Goal: Information Seeking & Learning: Learn about a topic

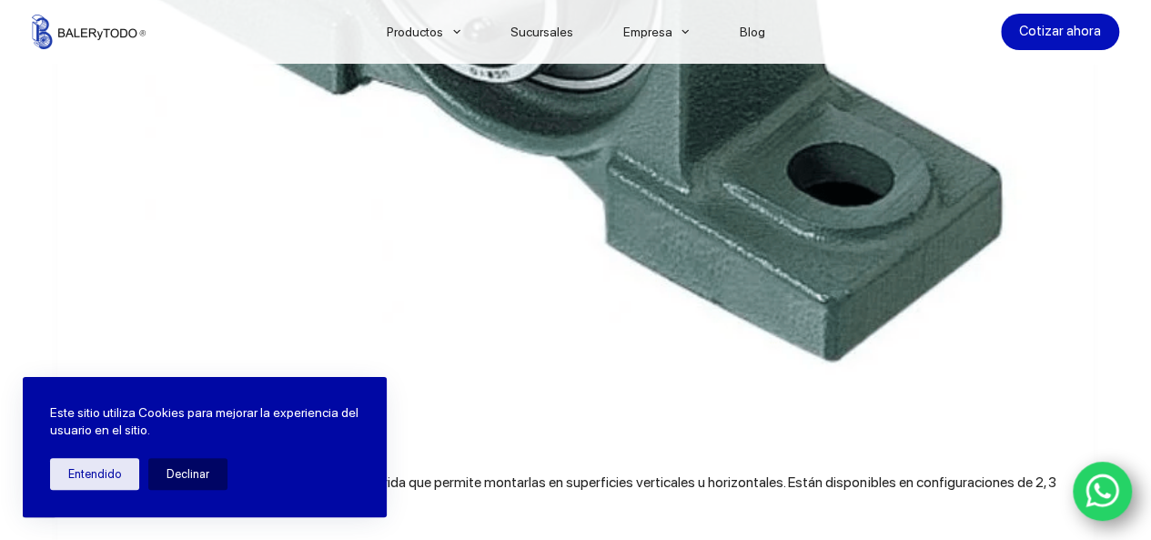
scroll to position [1610, 0]
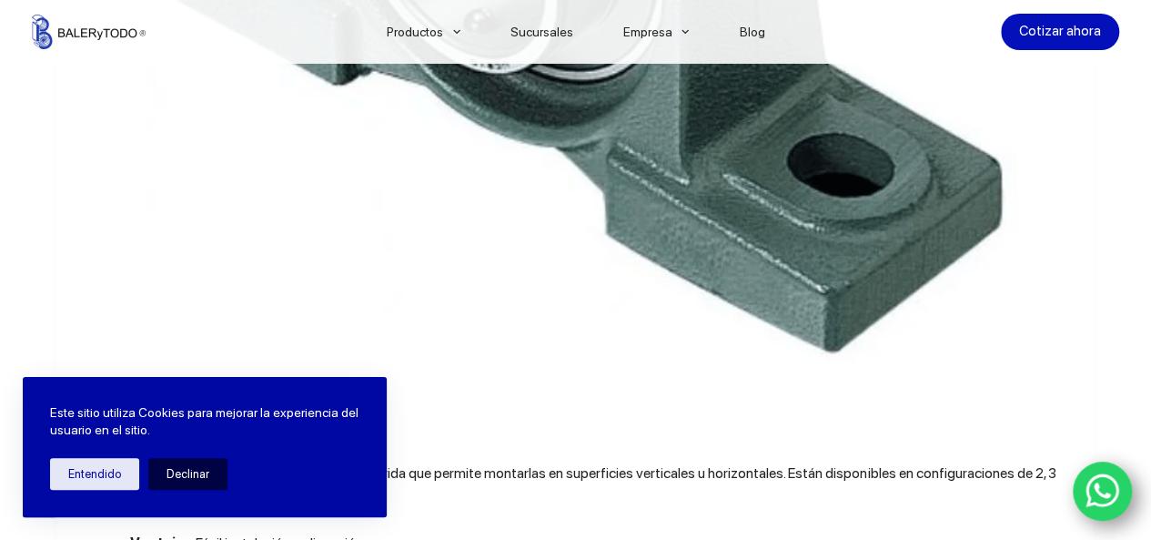
click at [181, 475] on button "Declinar" at bounding box center [187, 474] width 79 height 32
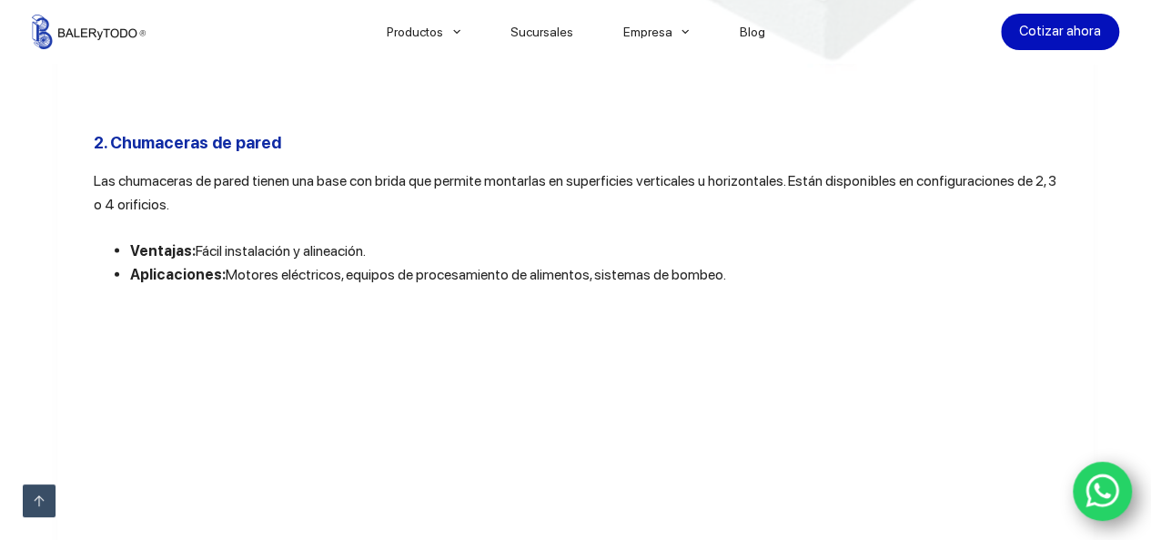
scroll to position [1906, 0]
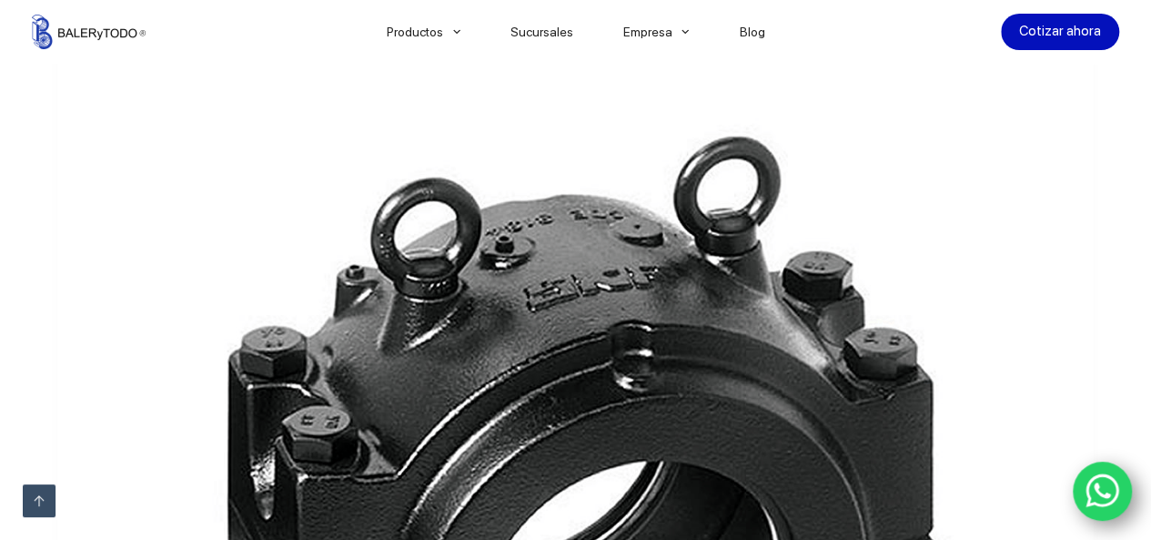
scroll to position [3391, 0]
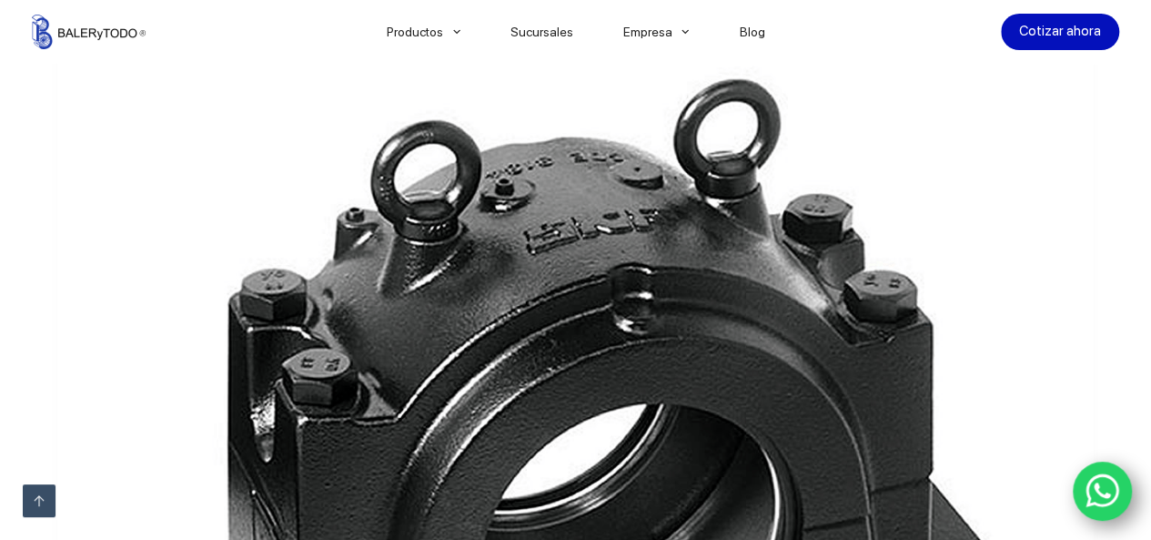
click at [909, 499] on img at bounding box center [576, 443] width 964 height 964
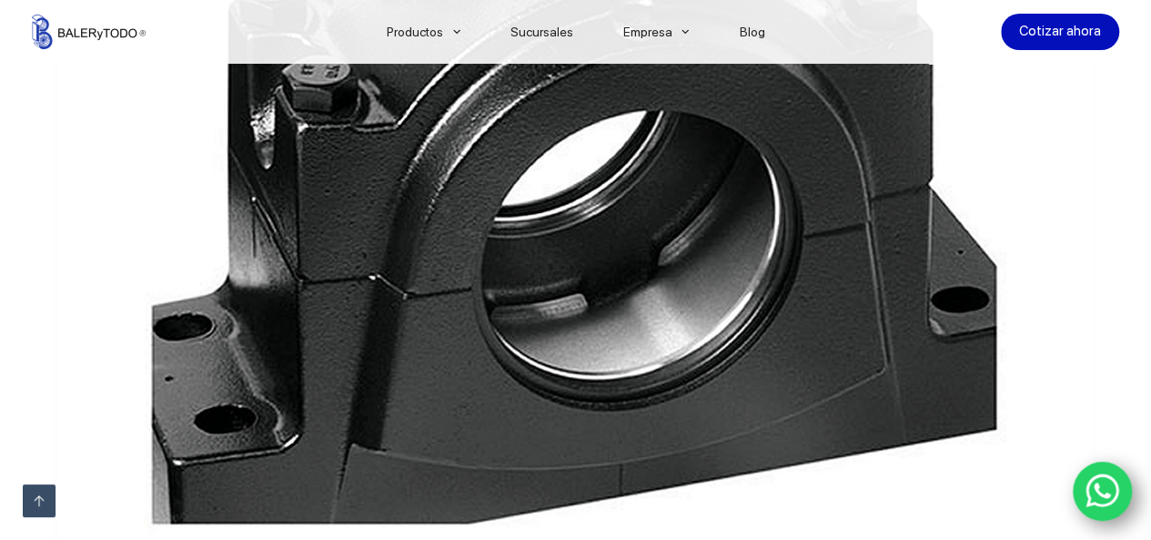
click at [991, 462] on img at bounding box center [576, 150] width 964 height 964
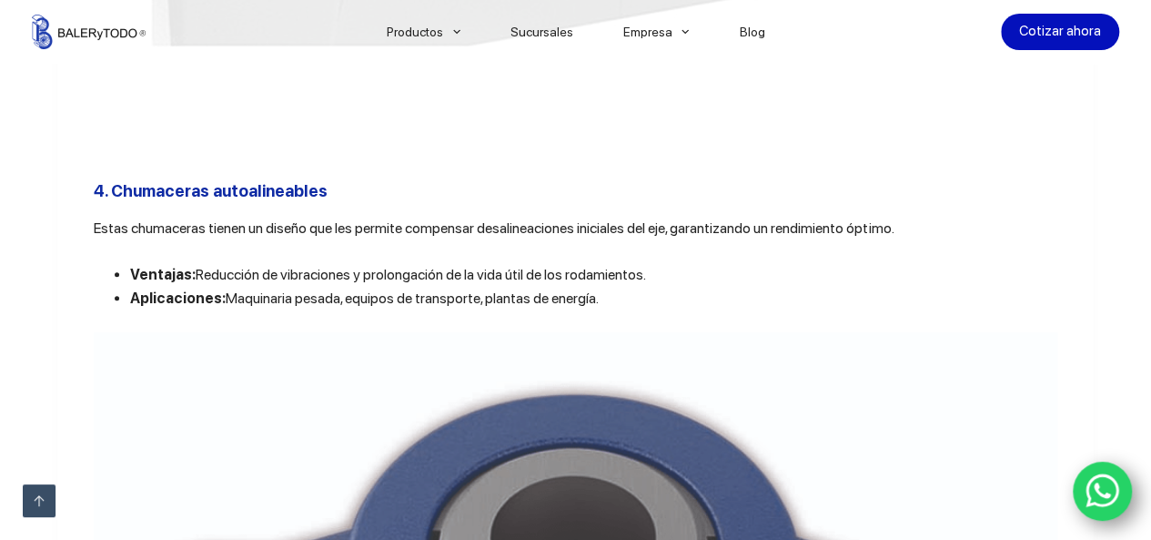
scroll to position [4164, 0]
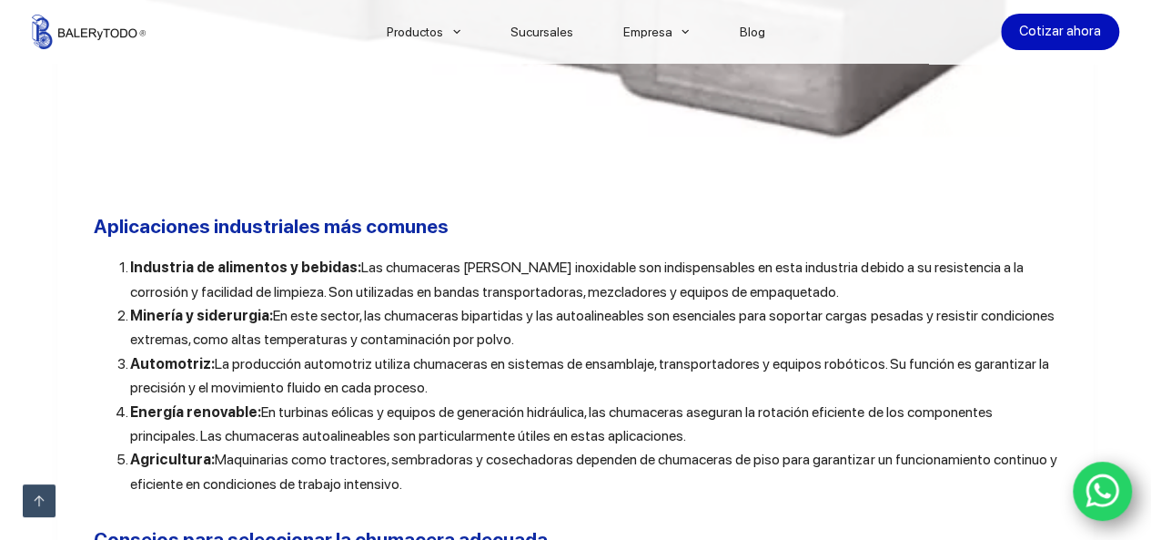
click at [954, 449] on li "Energía renovable: En turbinas eólicas y equipos de generación hidráulica, las …" at bounding box center [593, 424] width 927 height 48
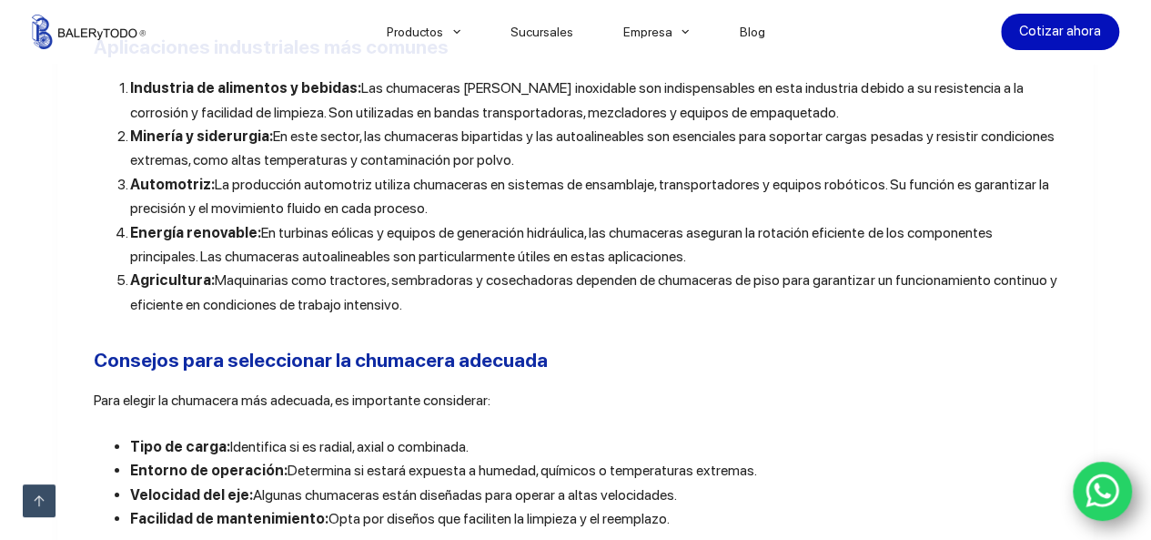
click at [957, 412] on p "Para elegir la chumacera más adecuada, es importante considerar:" at bounding box center [576, 401] width 964 height 24
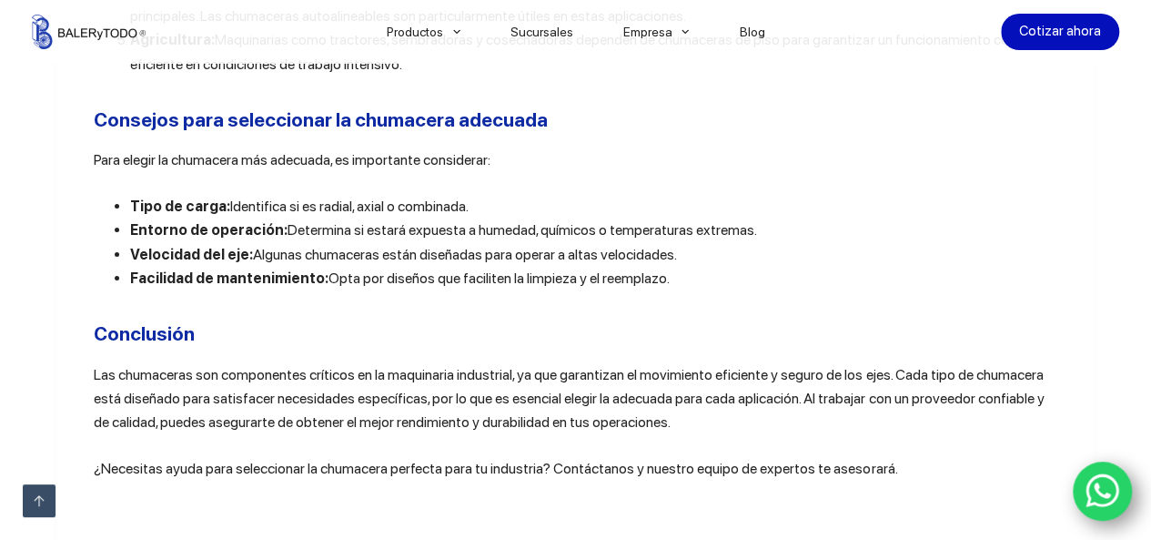
scroll to position [6398, 0]
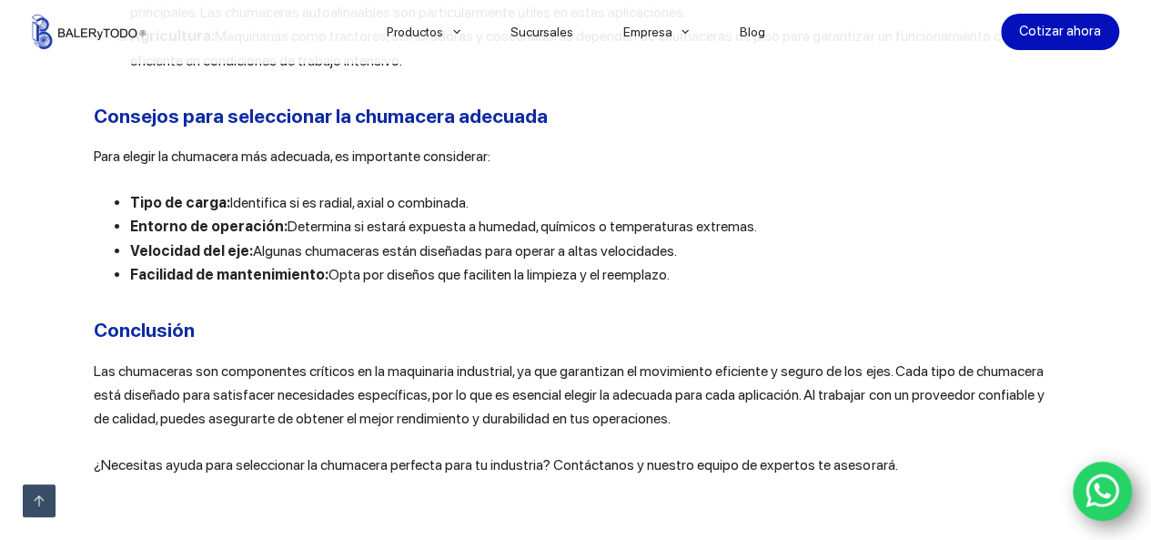
click at [936, 431] on p "Las chumaceras son componentes críticos en la maquinaria industrial, ya que gar…" at bounding box center [576, 395] width 964 height 72
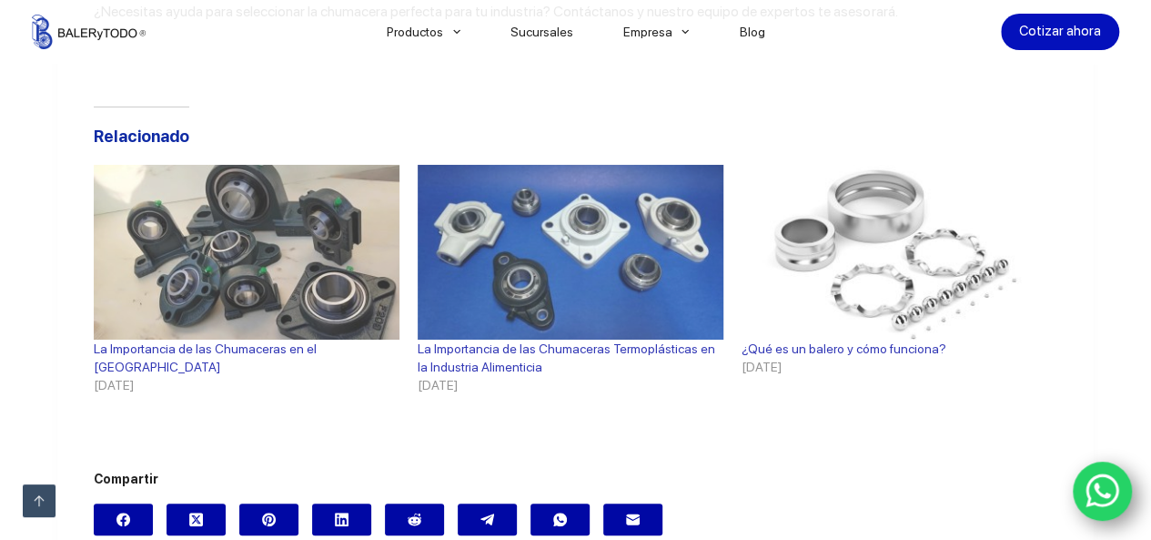
scroll to position [6835, 0]
